Goal: Check status: Check status

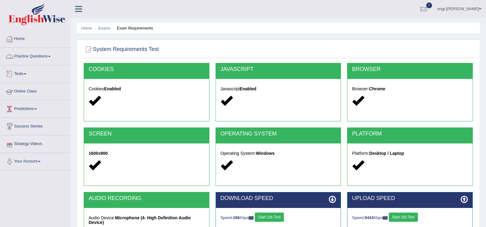
click at [22, 71] on link "Tests" at bounding box center [35, 72] width 70 height 15
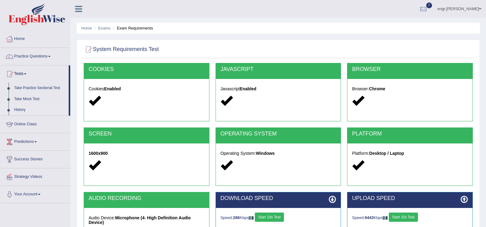
click at [26, 110] on link "History" at bounding box center [39, 109] width 57 height 11
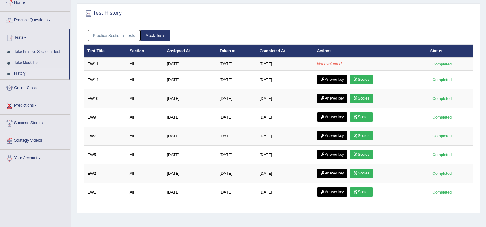
scroll to position [18, 0]
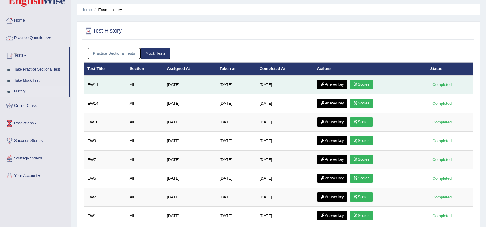
click at [362, 83] on link "Scores" at bounding box center [361, 84] width 23 height 9
click at [328, 84] on link "Answer key" at bounding box center [332, 84] width 30 height 9
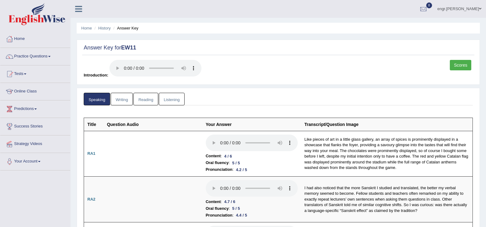
click at [130, 98] on link "Writing" at bounding box center [122, 99] width 22 height 13
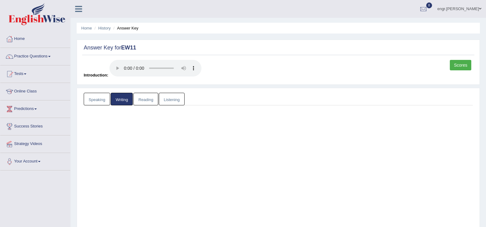
click at [130, 98] on link "Writing" at bounding box center [122, 99] width 22 height 13
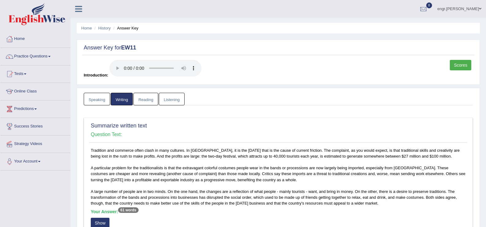
click at [468, 66] on link "Scores" at bounding box center [460, 65] width 21 height 10
